Goal: Information Seeking & Learning: Learn about a topic

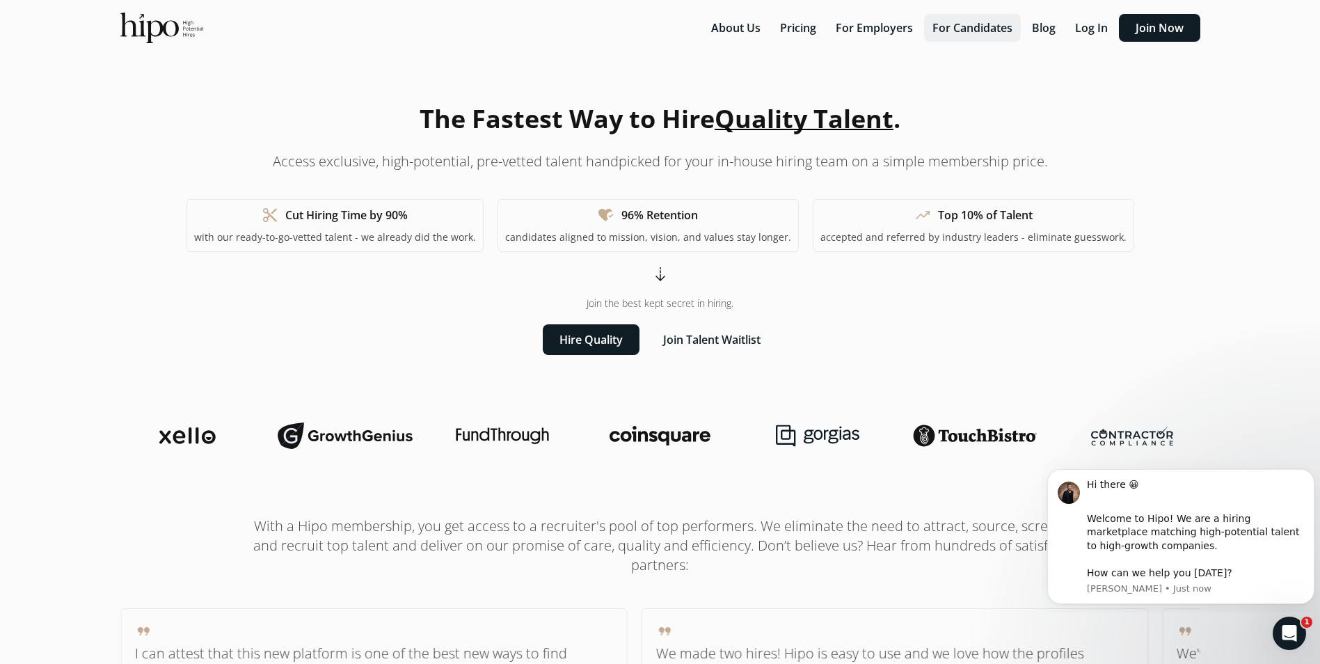
click at [962, 33] on button "For Candidates" at bounding box center [972, 28] width 97 height 28
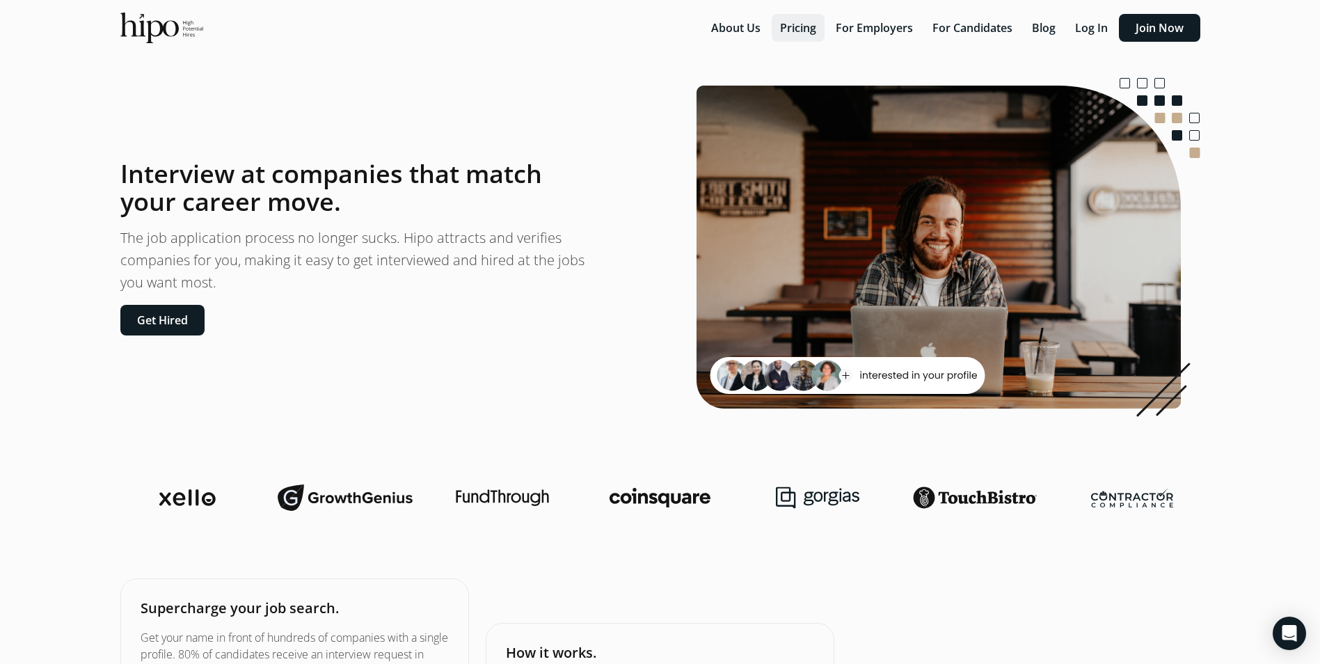
click at [795, 24] on button "Pricing" at bounding box center [797, 28] width 53 height 28
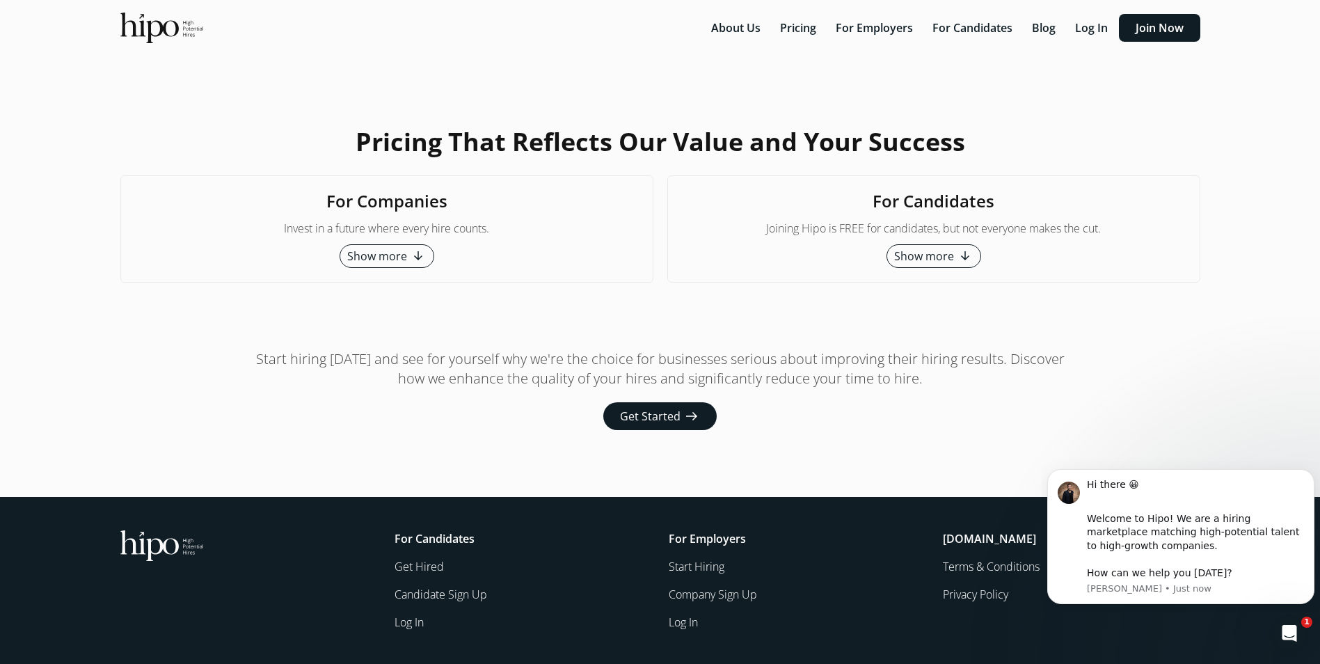
click at [940, 263] on span "Show more" at bounding box center [924, 256] width 60 height 17
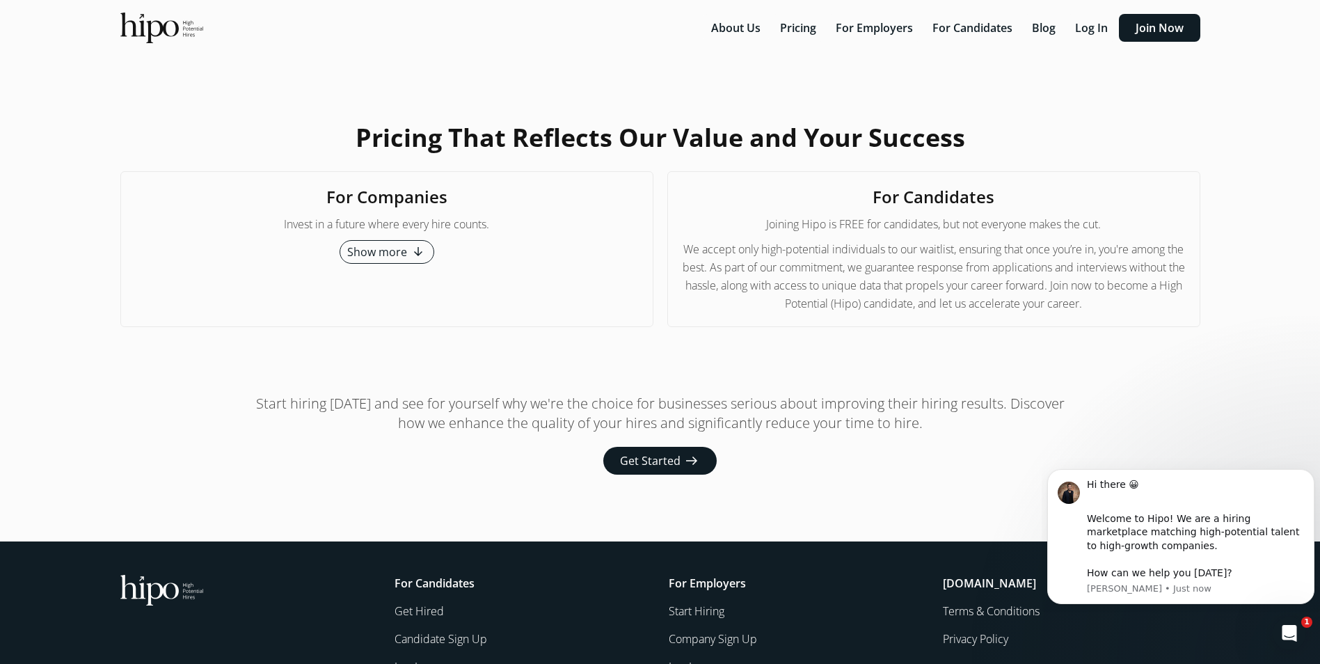
click at [664, 469] on span "Get Started" at bounding box center [650, 460] width 61 height 17
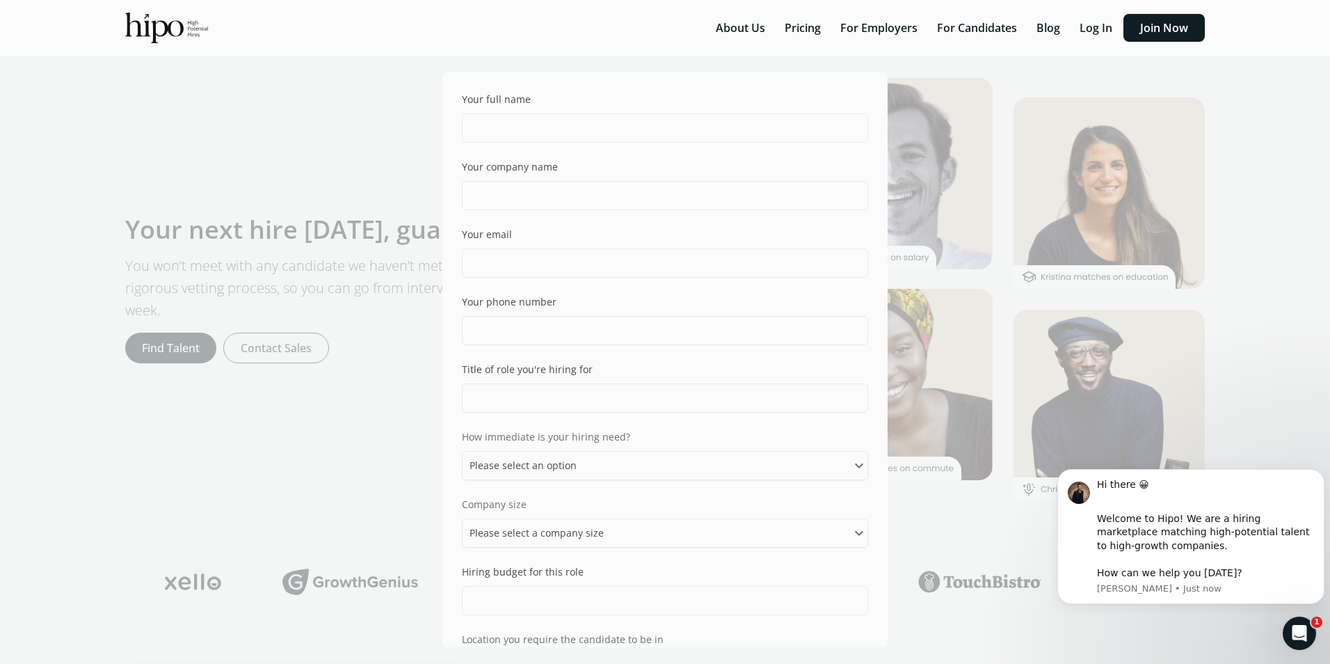
click at [299, 163] on div "Your full name Your company name Your email Your phone number Title of role you…" at bounding box center [665, 332] width 1330 height 664
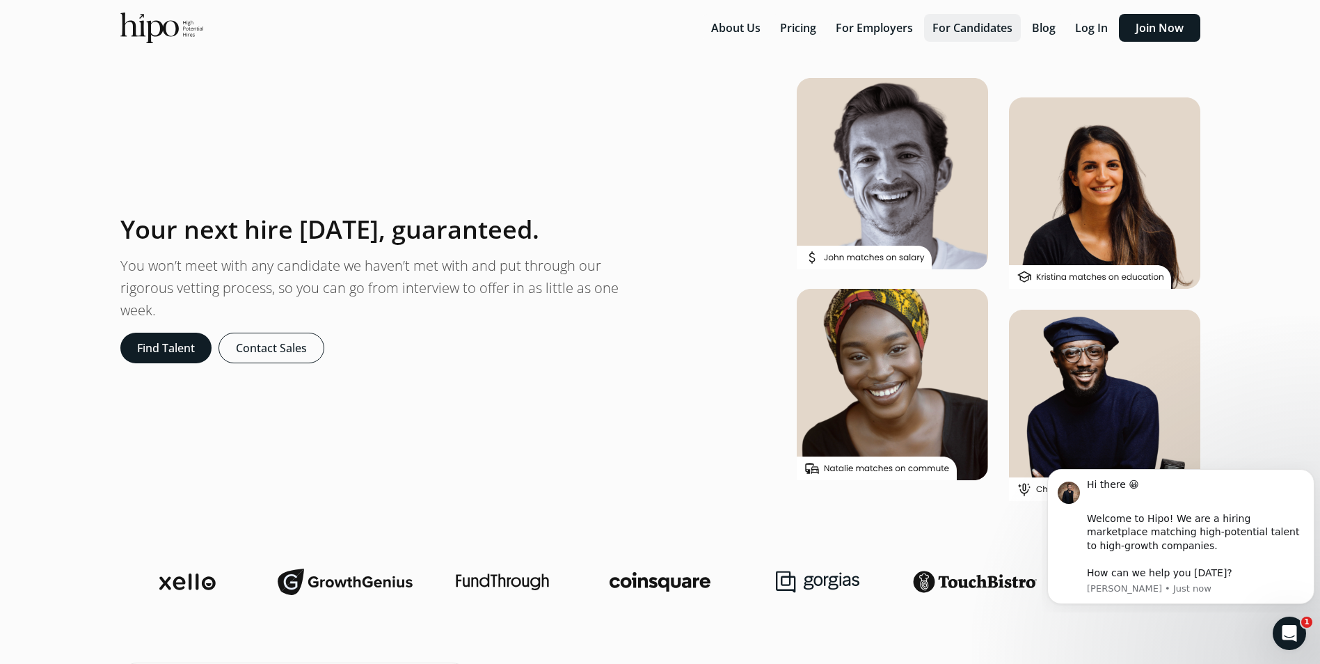
click at [991, 30] on button "For Candidates" at bounding box center [972, 28] width 97 height 28
